Goal: Navigation & Orientation: Find specific page/section

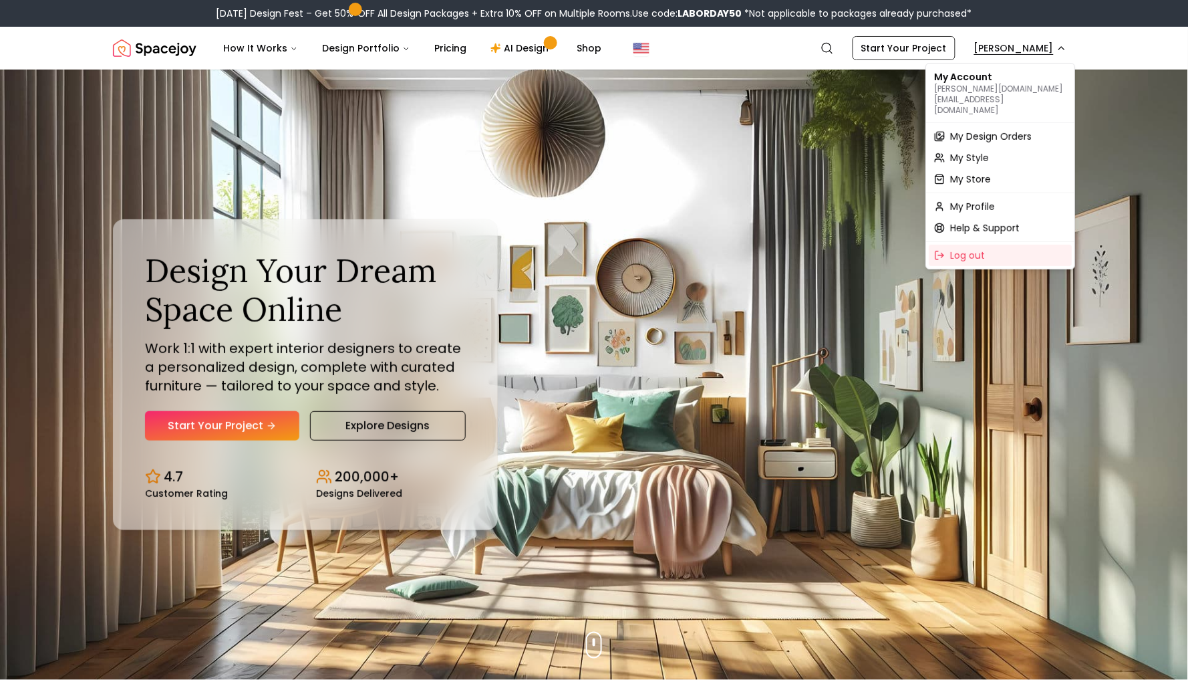
click at [979, 130] on span "My Design Orders" at bounding box center [992, 136] width 82 height 13
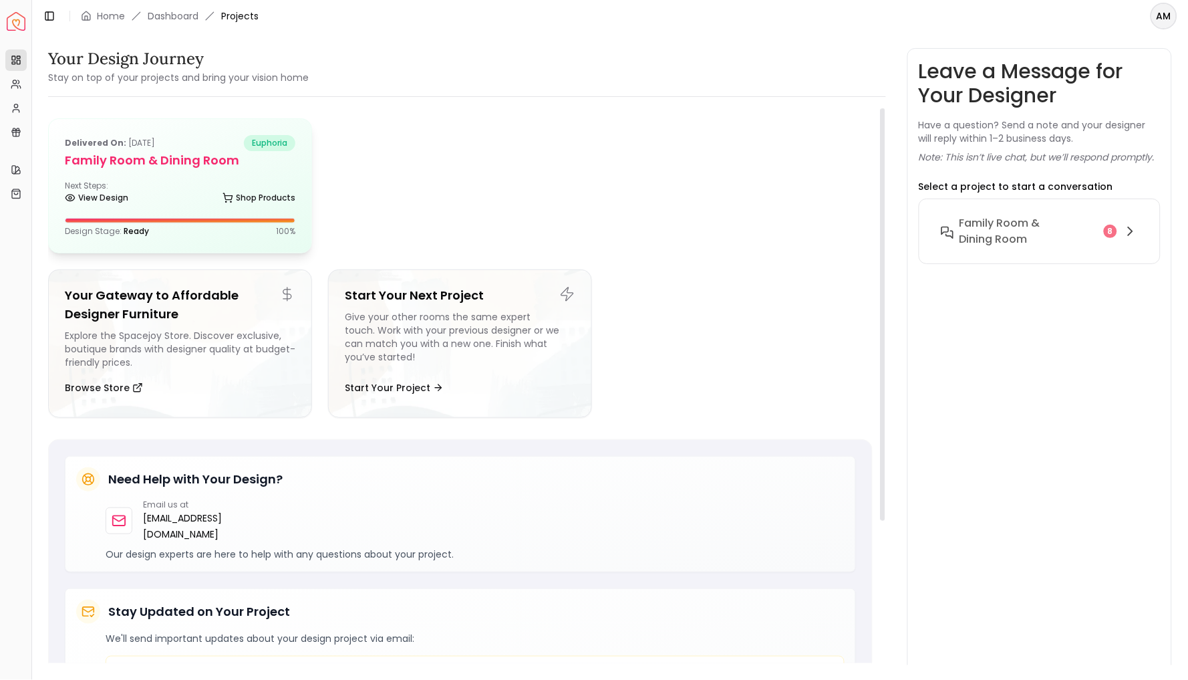
click at [192, 162] on h5 "Family Room & Dining Room" at bounding box center [180, 160] width 231 height 19
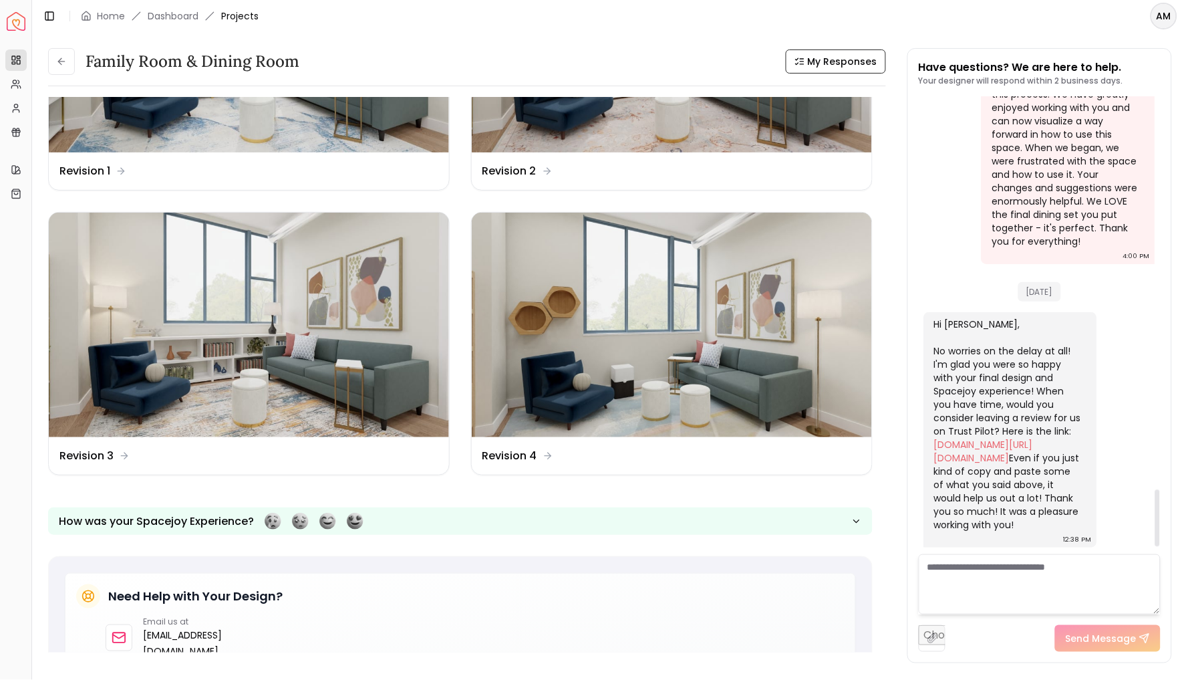
scroll to position [3208, 0]
click at [543, 440] on div "Design Name Revision 4" at bounding box center [672, 455] width 400 height 37
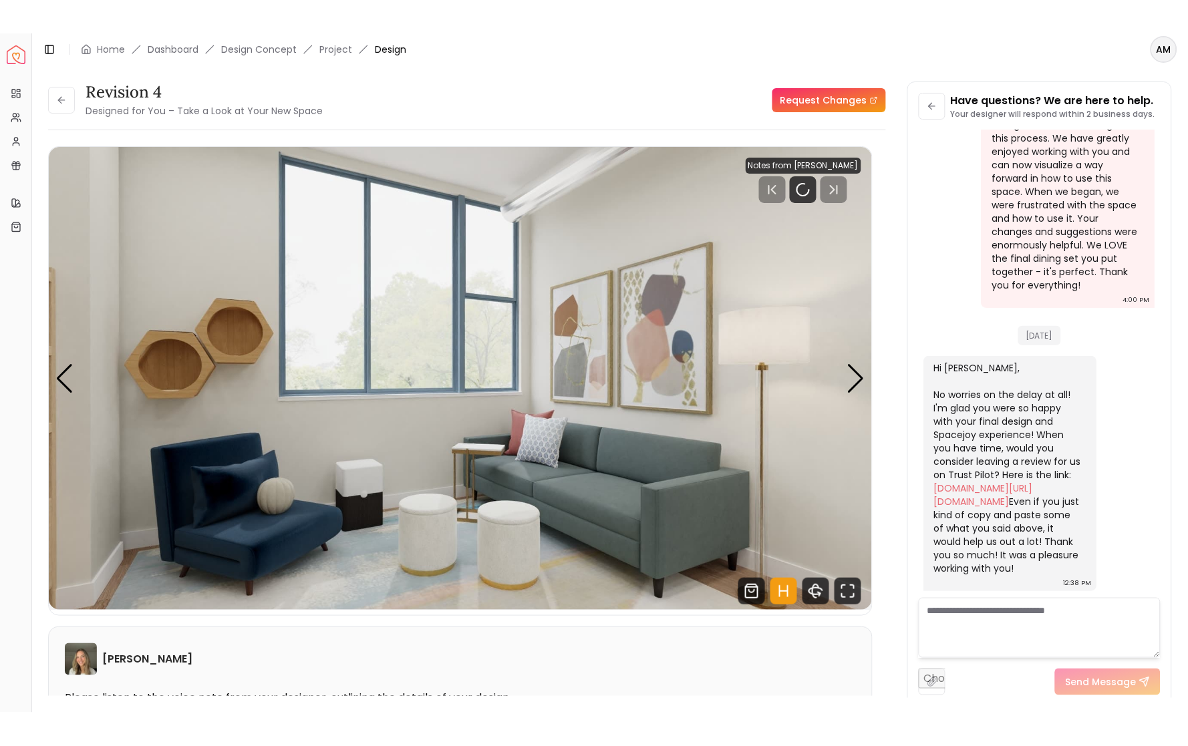
scroll to position [3222, 0]
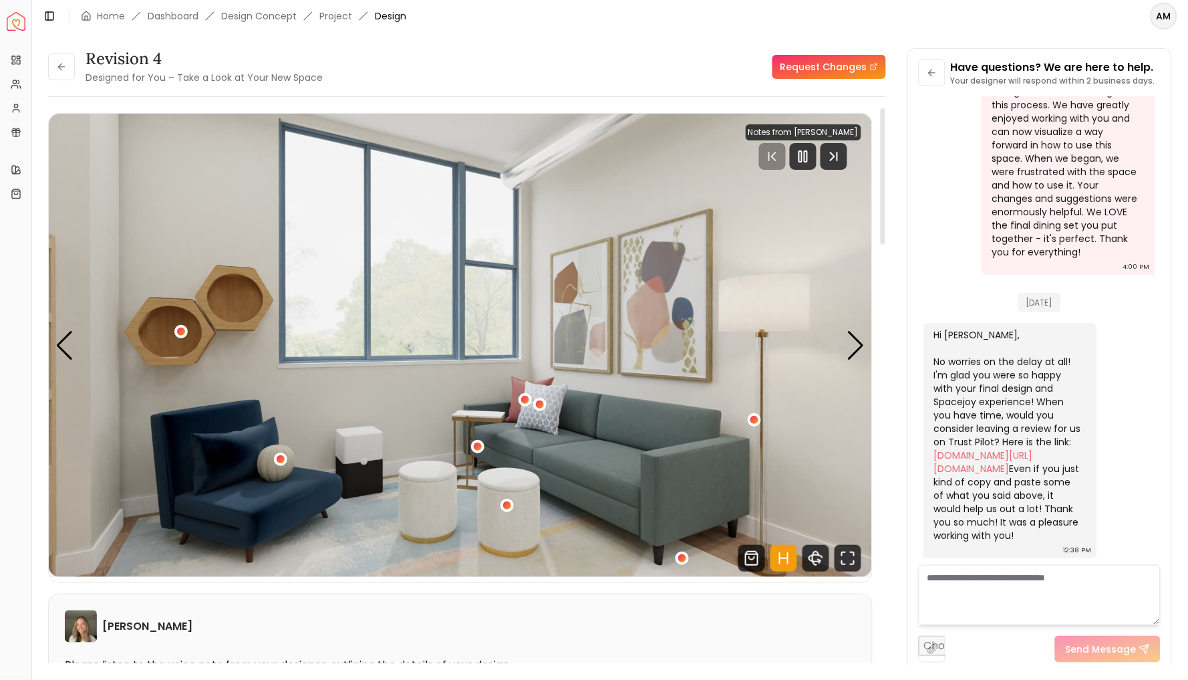
click at [789, 539] on img "1 / 5" at bounding box center [460, 345] width 823 height 463
click at [816, 565] on icon "360 View" at bounding box center [816, 558] width 27 height 27
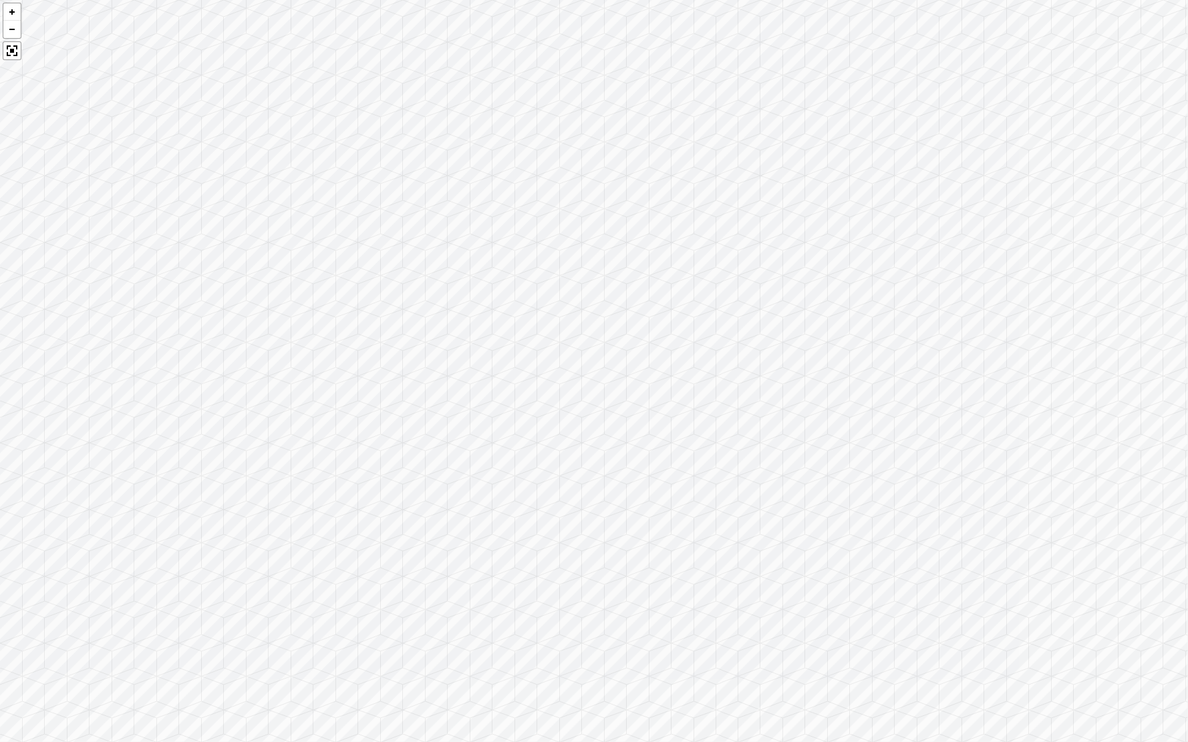
drag, startPoint x: 704, startPoint y: 555, endPoint x: 946, endPoint y: 534, distance: 242.2
click at [946, 534] on div at bounding box center [594, 371] width 1188 height 742
drag, startPoint x: 630, startPoint y: 491, endPoint x: 944, endPoint y: 420, distance: 322.0
click at [944, 420] on div at bounding box center [594, 371] width 1188 height 742
drag, startPoint x: 944, startPoint y: 415, endPoint x: 646, endPoint y: 467, distance: 301.9
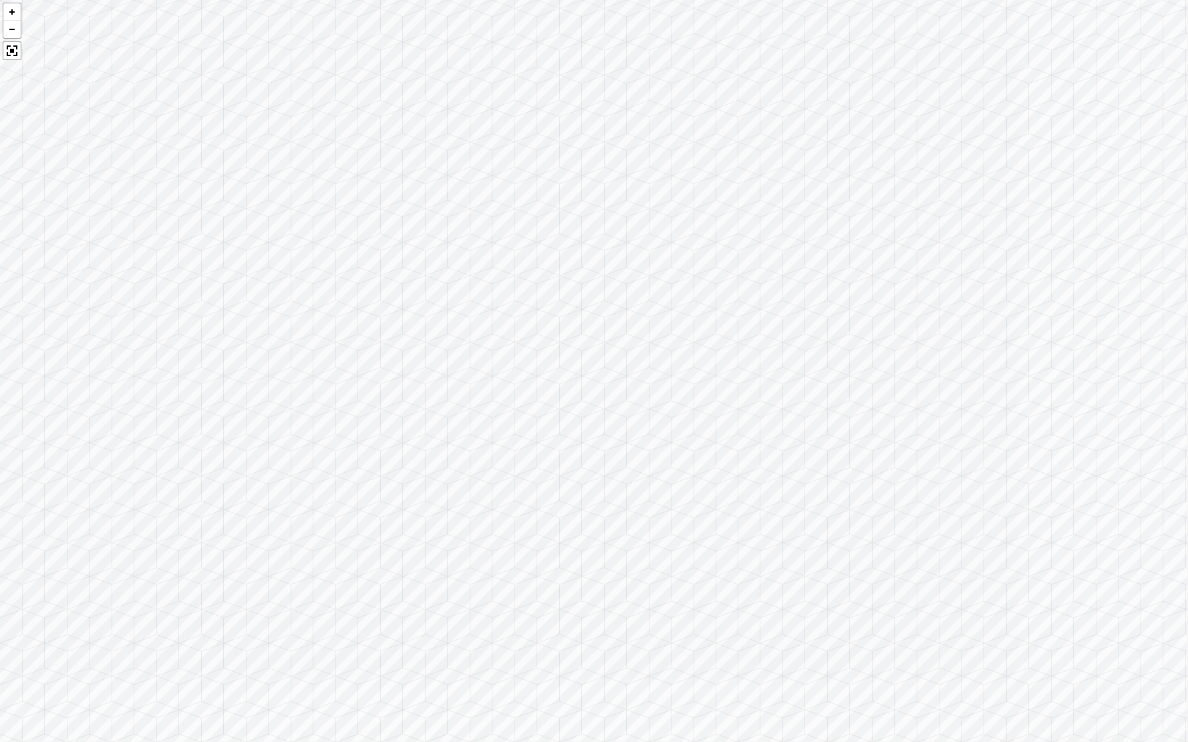
click at [646, 467] on div at bounding box center [594, 371] width 1188 height 742
drag, startPoint x: 646, startPoint y: 467, endPoint x: 1077, endPoint y: 457, distance: 430.5
click at [1077, 457] on div at bounding box center [594, 371] width 1188 height 742
drag, startPoint x: 836, startPoint y: 433, endPoint x: 734, endPoint y: 408, distance: 104.7
click at [734, 408] on div at bounding box center [594, 371] width 1188 height 742
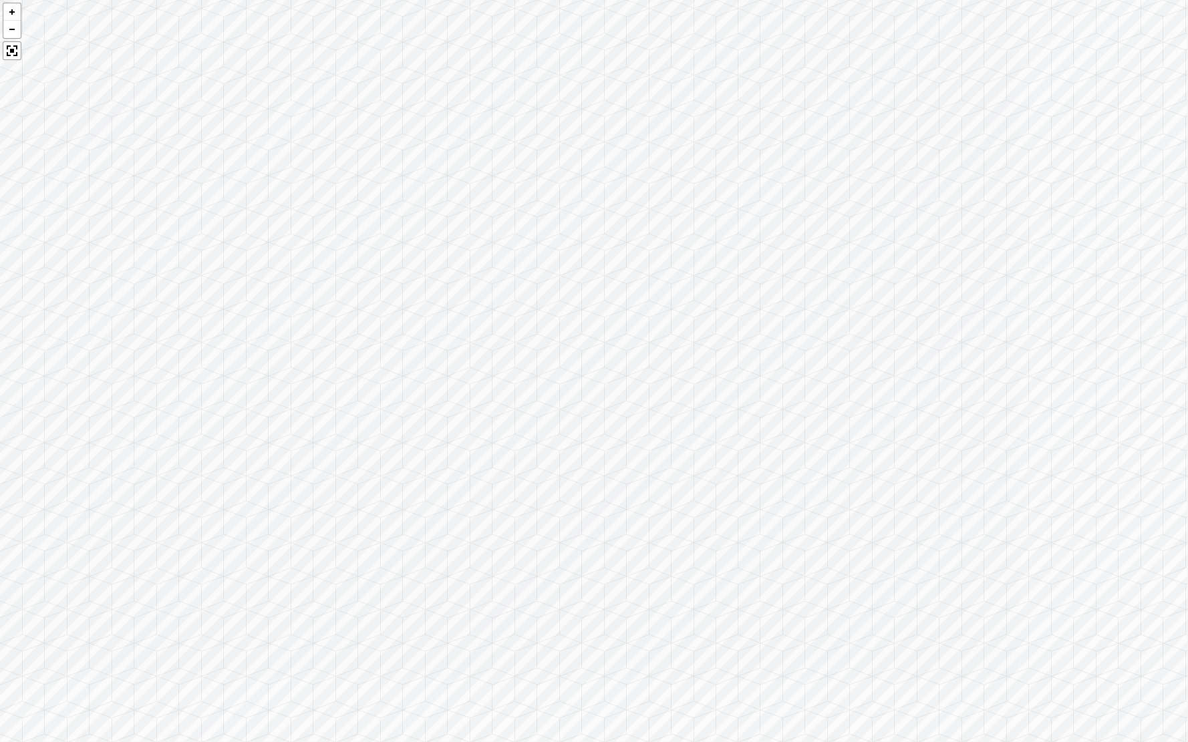
drag, startPoint x: 734, startPoint y: 408, endPoint x: 487, endPoint y: 426, distance: 248.6
click at [487, 426] on div at bounding box center [594, 371] width 1188 height 742
drag, startPoint x: 568, startPoint y: 442, endPoint x: 792, endPoint y: 390, distance: 229.9
click at [792, 390] on div at bounding box center [594, 371] width 1188 height 742
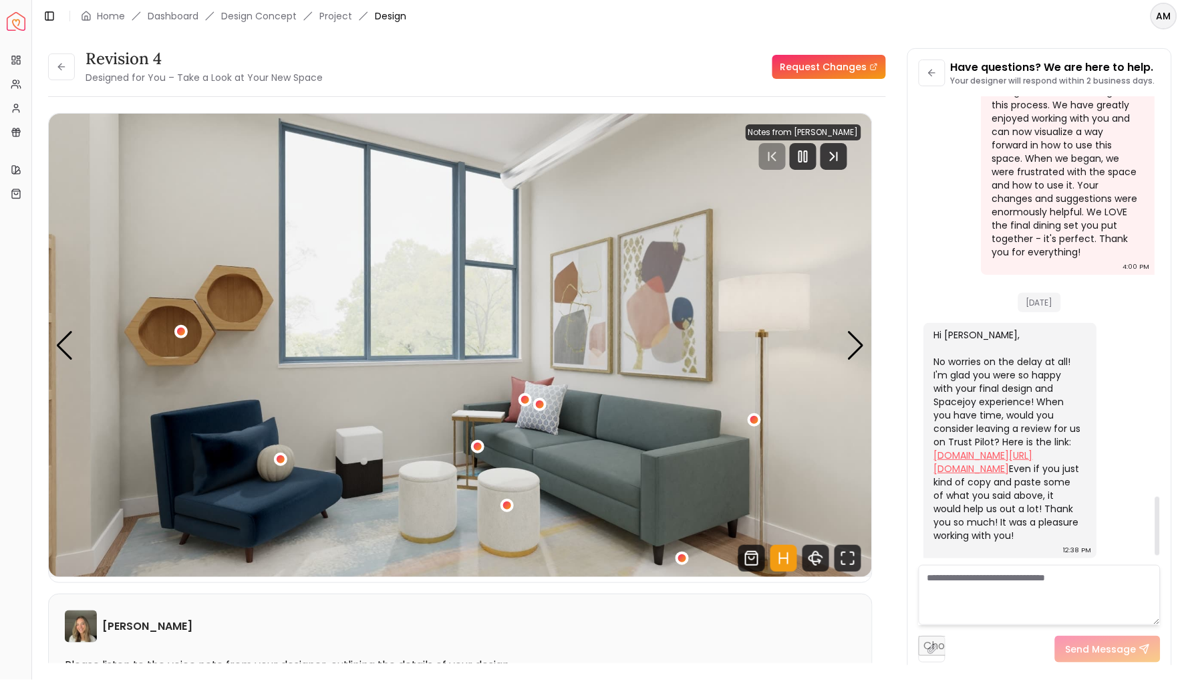
click at [966, 475] on link "[DOMAIN_NAME][URL][DOMAIN_NAME]" at bounding box center [984, 461] width 99 height 27
click at [811, 148] on icon "Pause" at bounding box center [803, 156] width 16 height 16
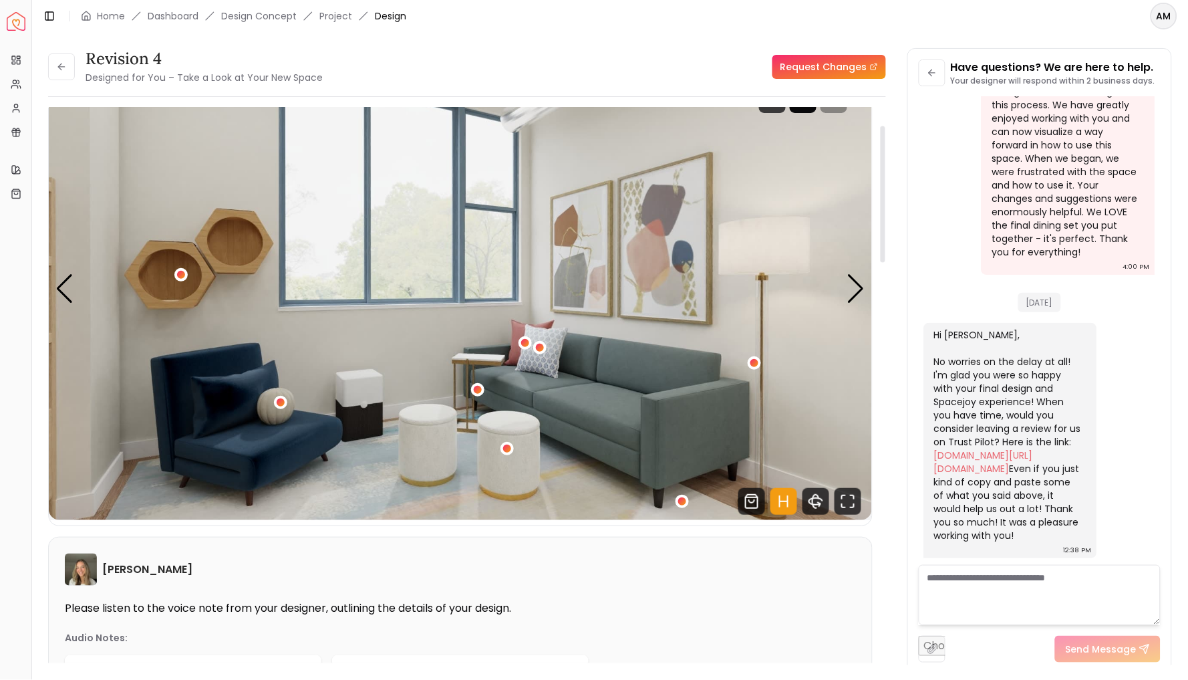
scroll to position [79, 0]
